Goal: Task Accomplishment & Management: Use online tool/utility

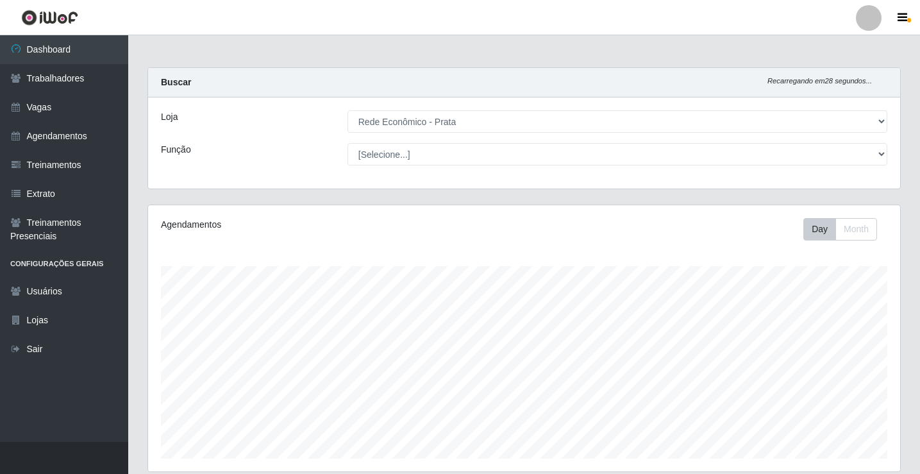
select select "192"
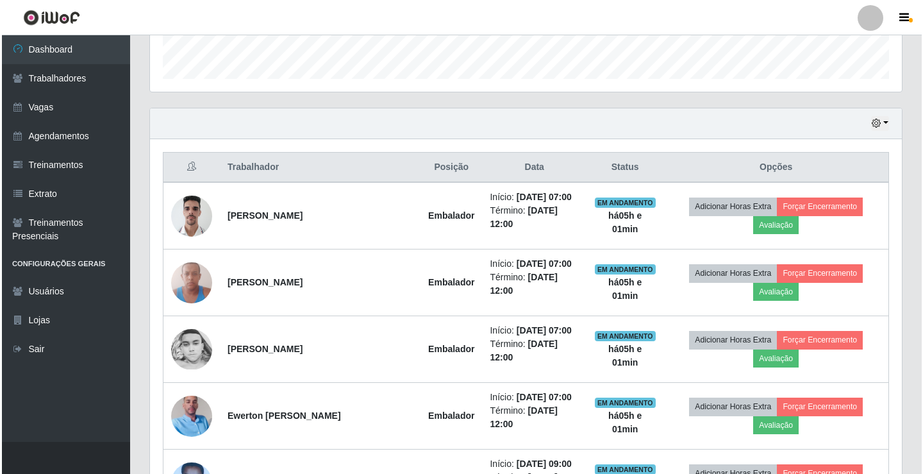
scroll to position [385, 0]
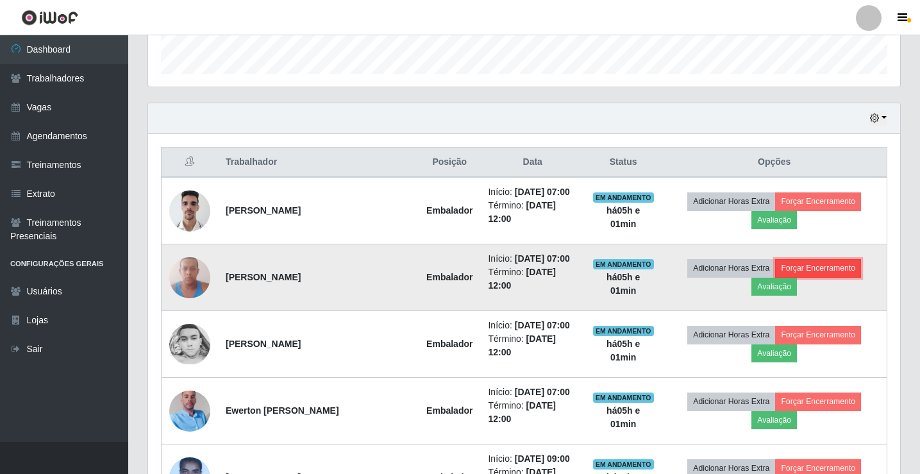
click at [833, 271] on button "Forçar Encerramento" at bounding box center [818, 268] width 86 height 18
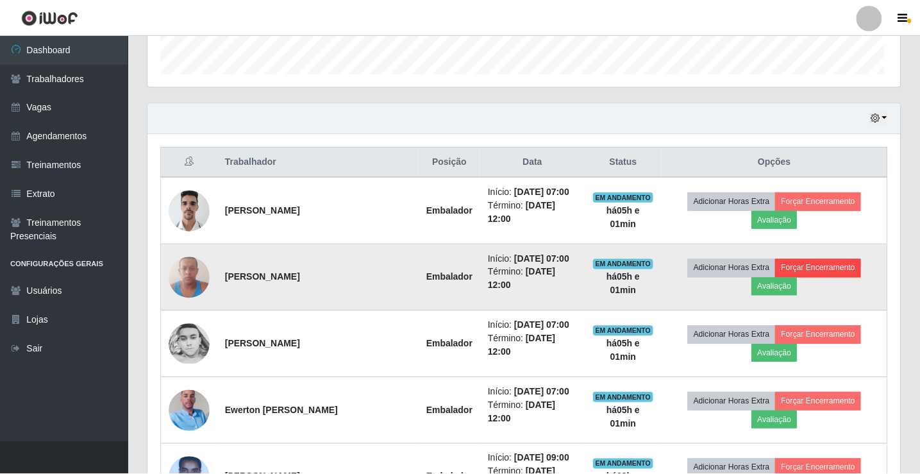
scroll to position [266, 745]
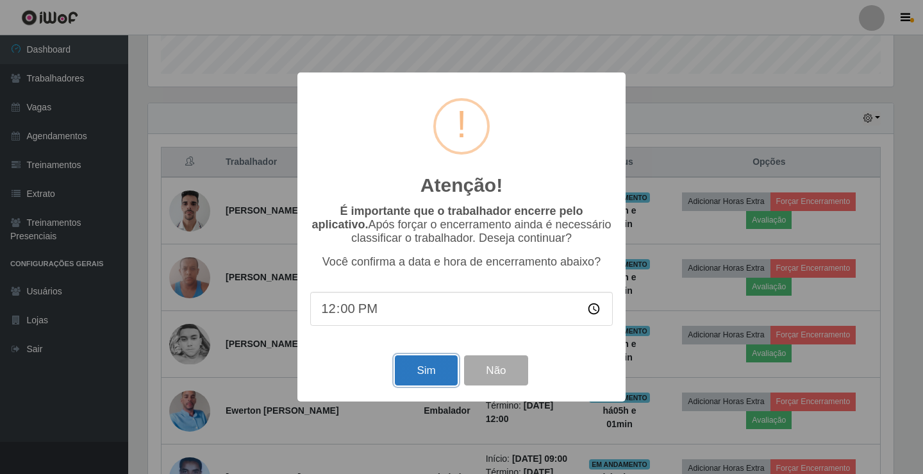
click at [415, 377] on button "Sim" at bounding box center [426, 370] width 62 height 30
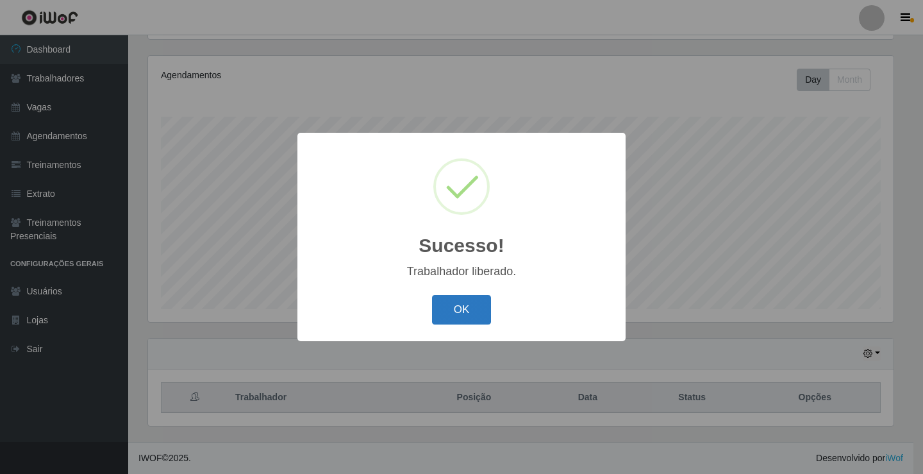
click at [456, 312] on button "OK" at bounding box center [462, 310] width 60 height 30
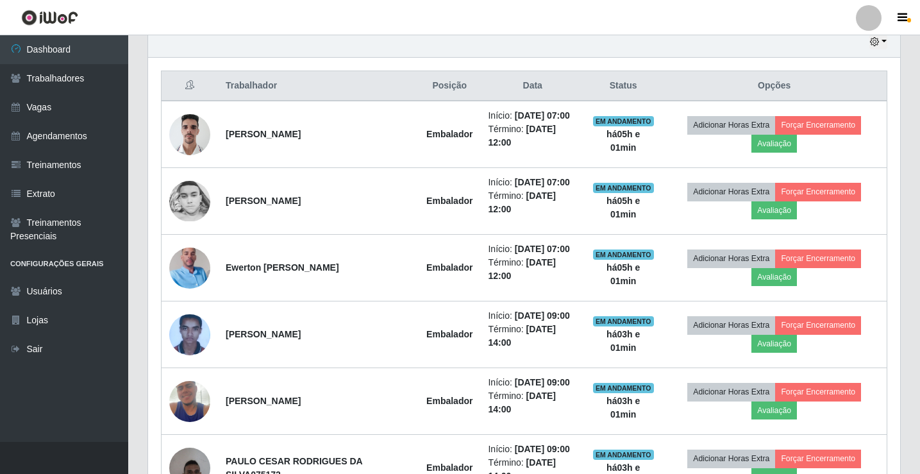
scroll to position [470, 0]
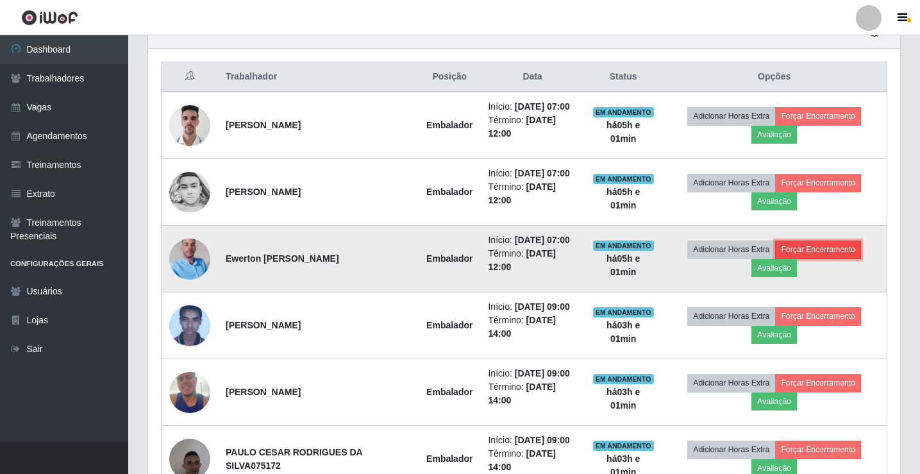
click at [834, 248] on button "Forçar Encerramento" at bounding box center [818, 249] width 86 height 18
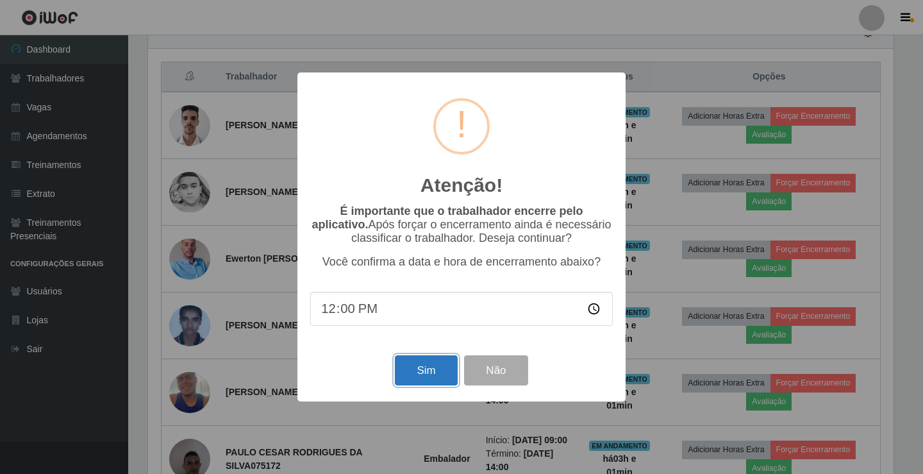
click at [419, 378] on button "Sim" at bounding box center [426, 370] width 62 height 30
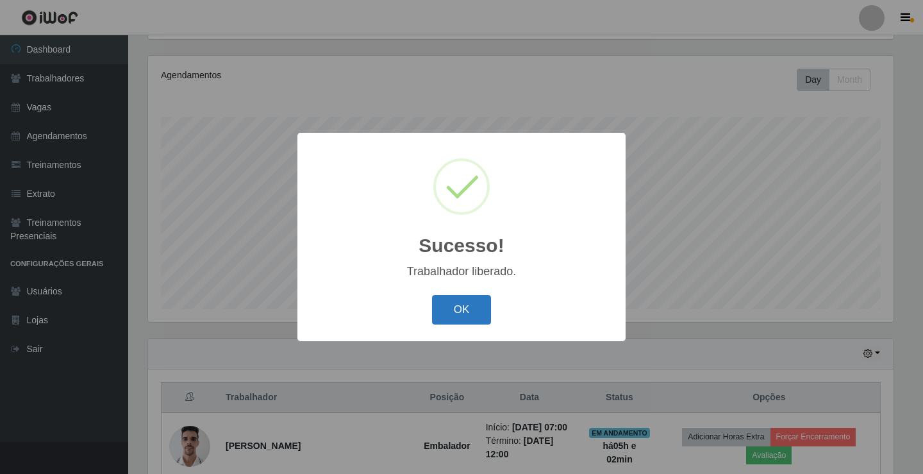
click at [481, 310] on button "OK" at bounding box center [462, 310] width 60 height 30
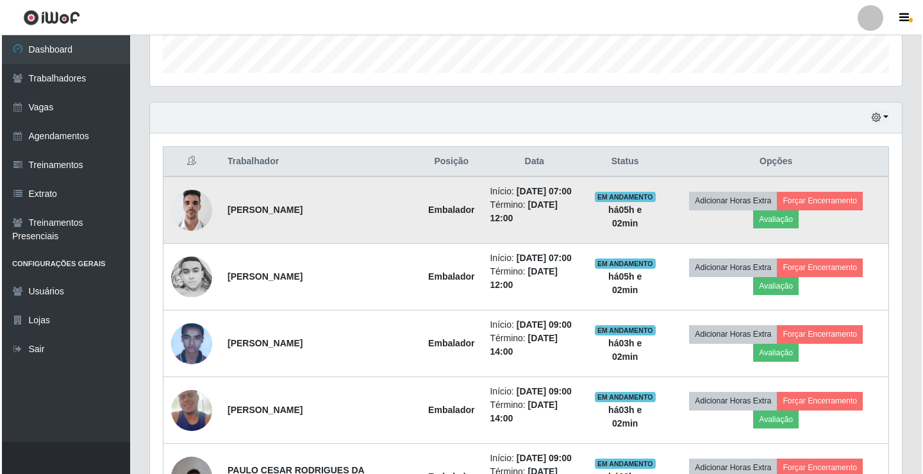
scroll to position [406, 0]
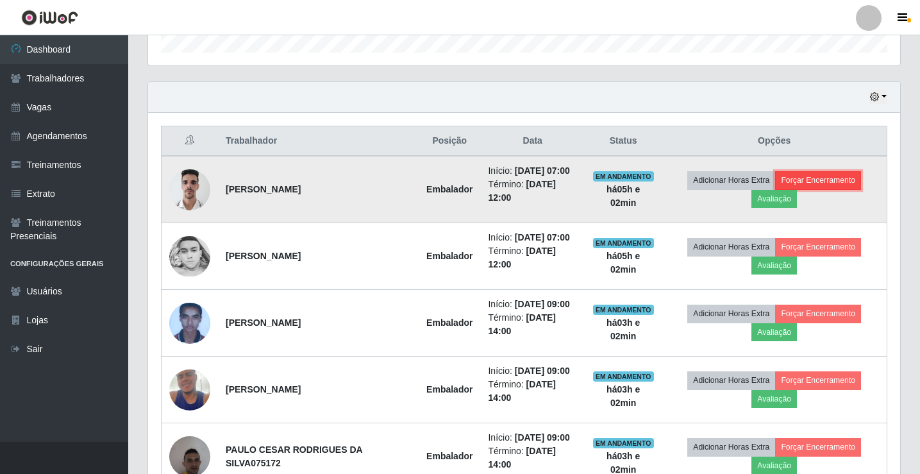
click at [829, 183] on button "Forçar Encerramento" at bounding box center [818, 180] width 86 height 18
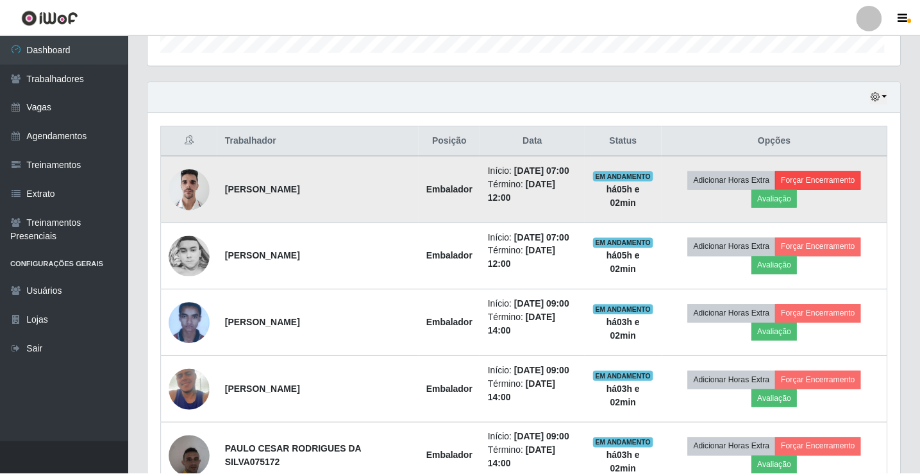
scroll to position [266, 745]
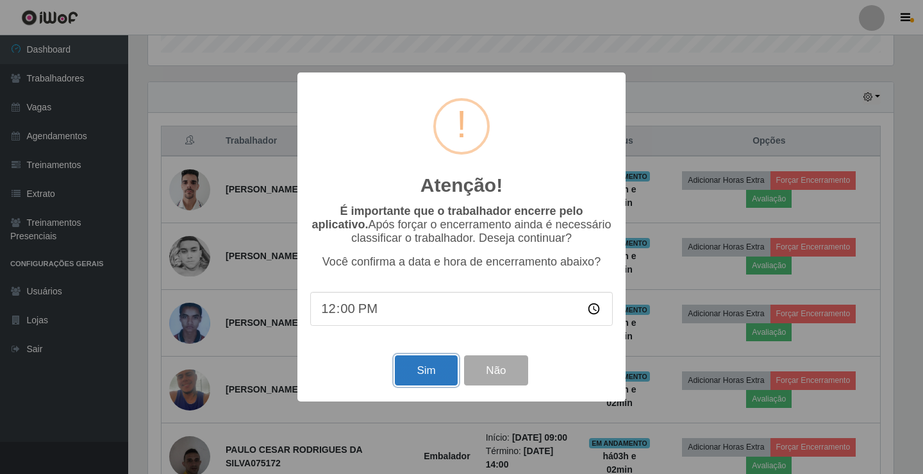
click at [415, 370] on button "Sim" at bounding box center [426, 370] width 62 height 30
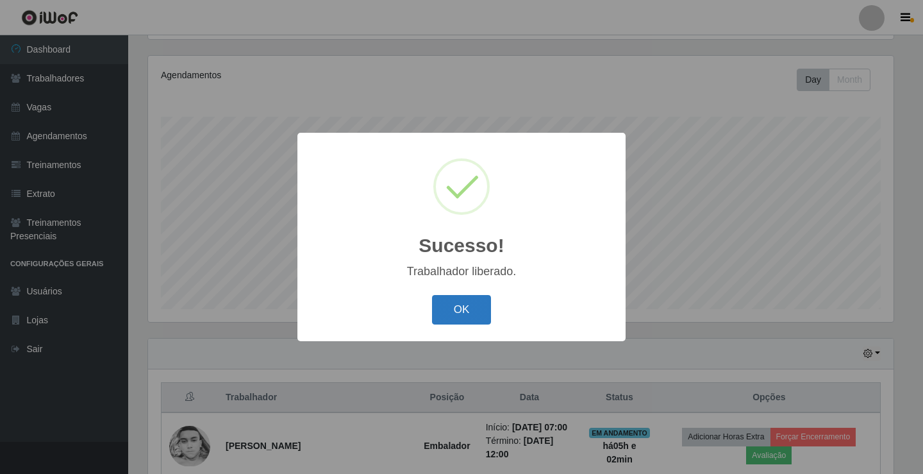
click at [460, 324] on button "OK" at bounding box center [462, 310] width 60 height 30
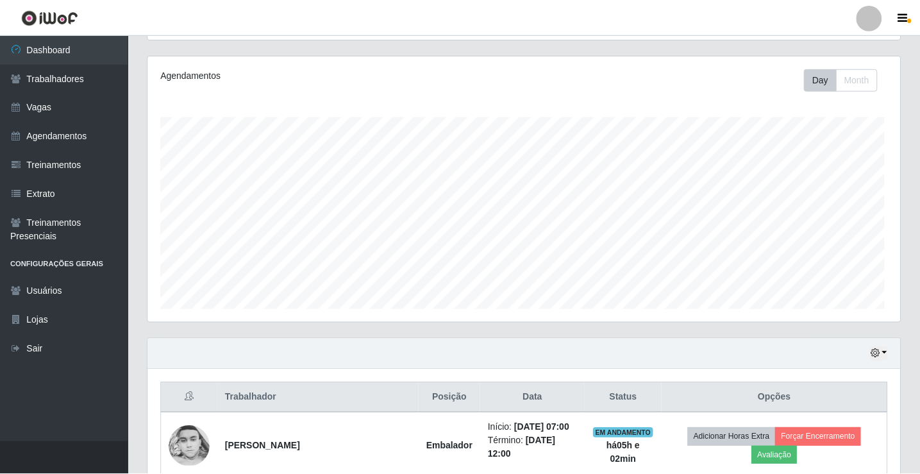
scroll to position [266, 752]
